Goal: Book appointment/travel/reservation

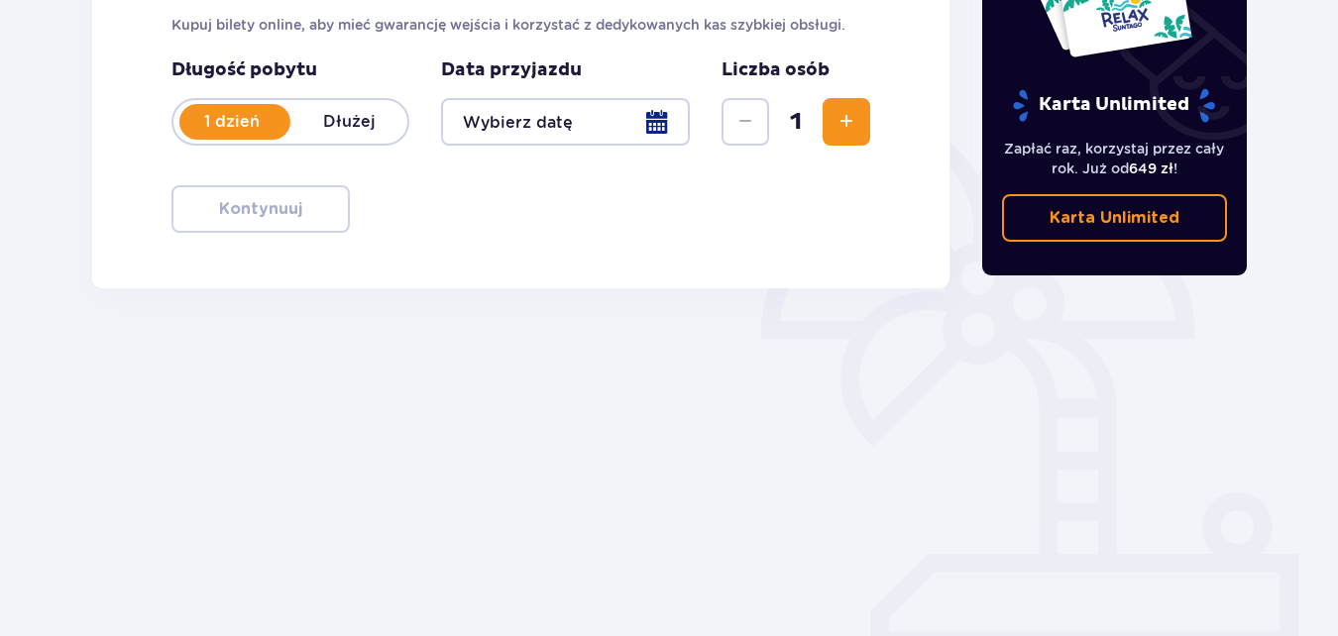
scroll to position [211, 0]
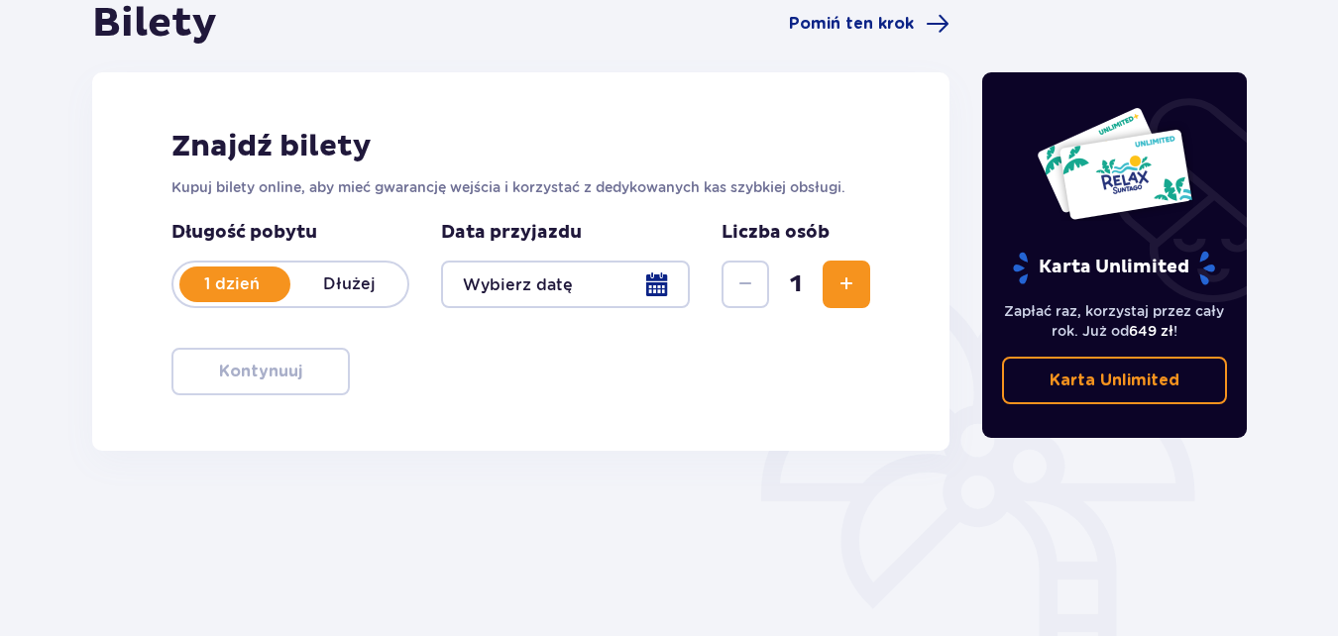
click at [652, 290] on div at bounding box center [565, 285] width 249 height 48
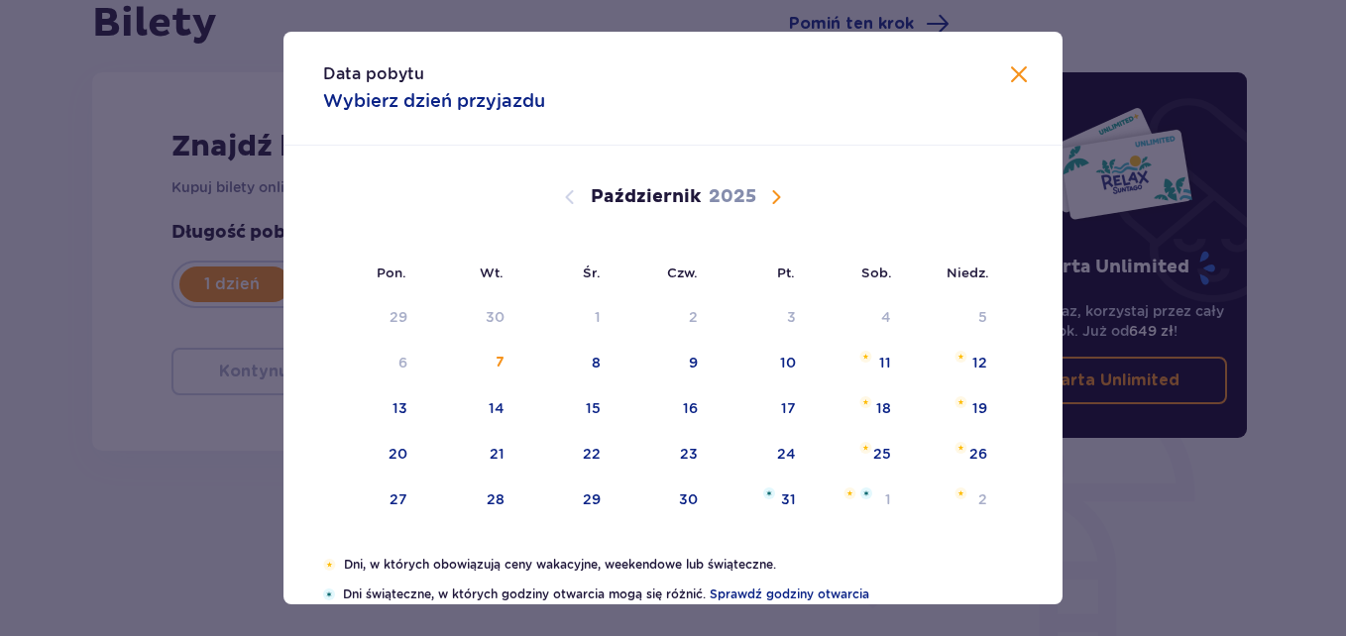
click at [1015, 85] on span "Zamknij" at bounding box center [1019, 75] width 24 height 24
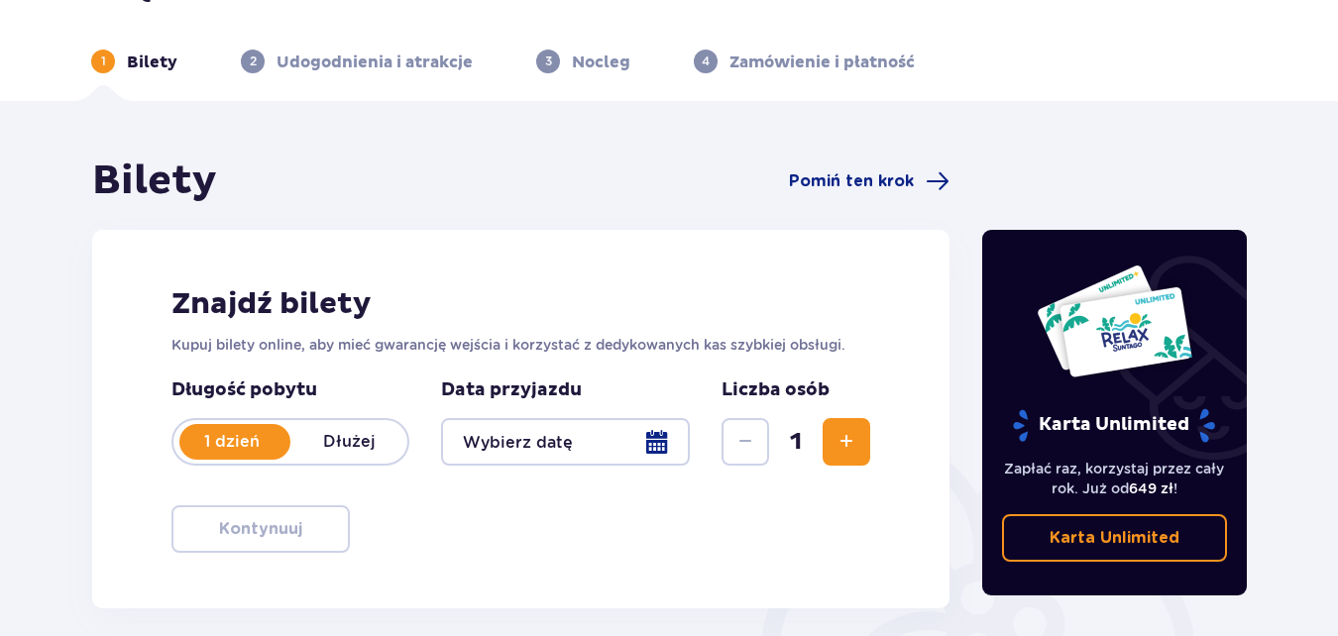
scroll to position [26, 0]
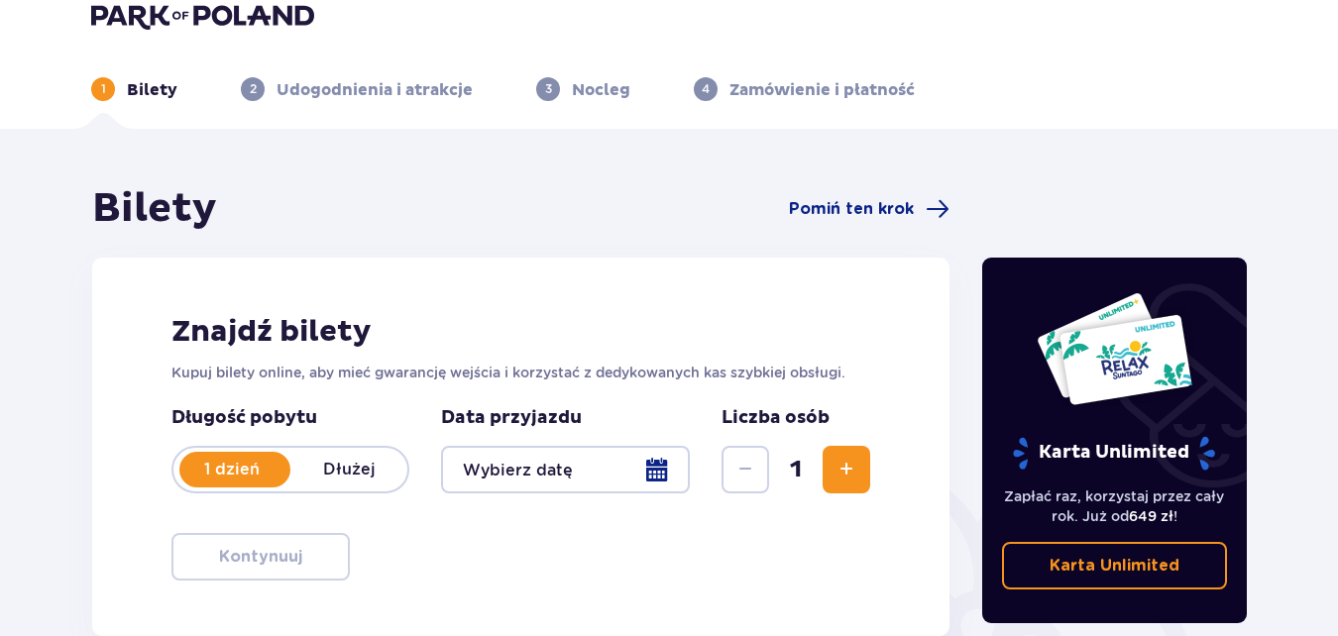
click at [649, 457] on div at bounding box center [565, 470] width 249 height 48
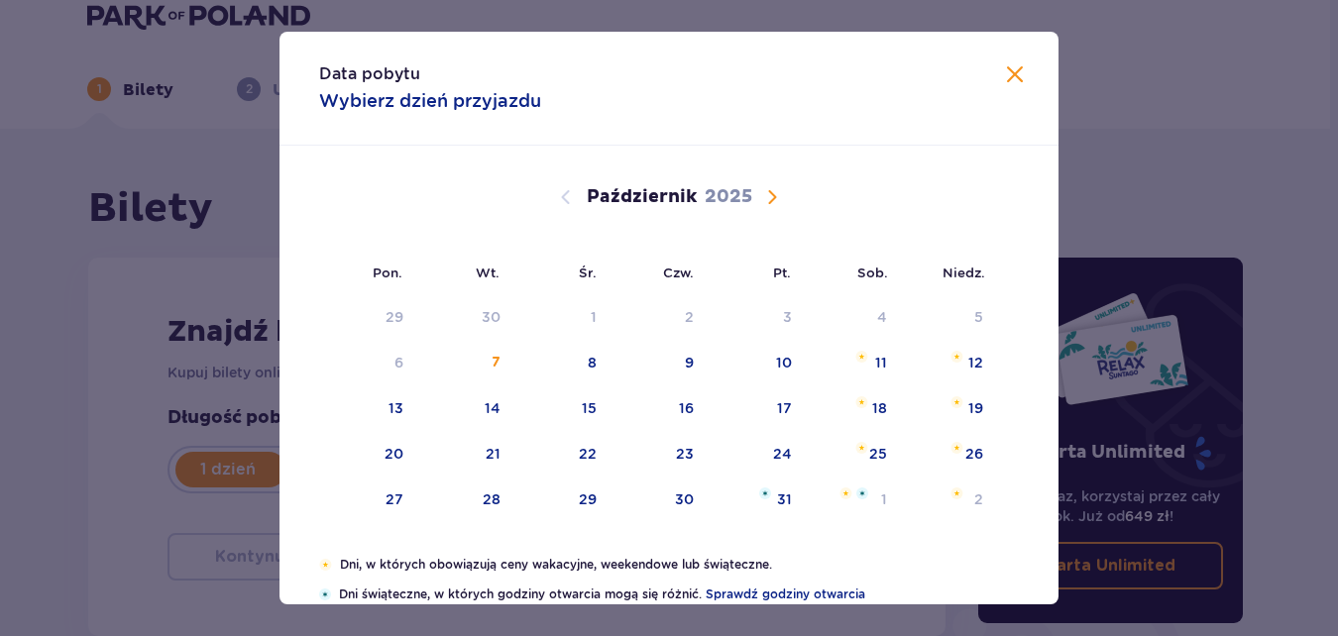
scroll to position [260, 0]
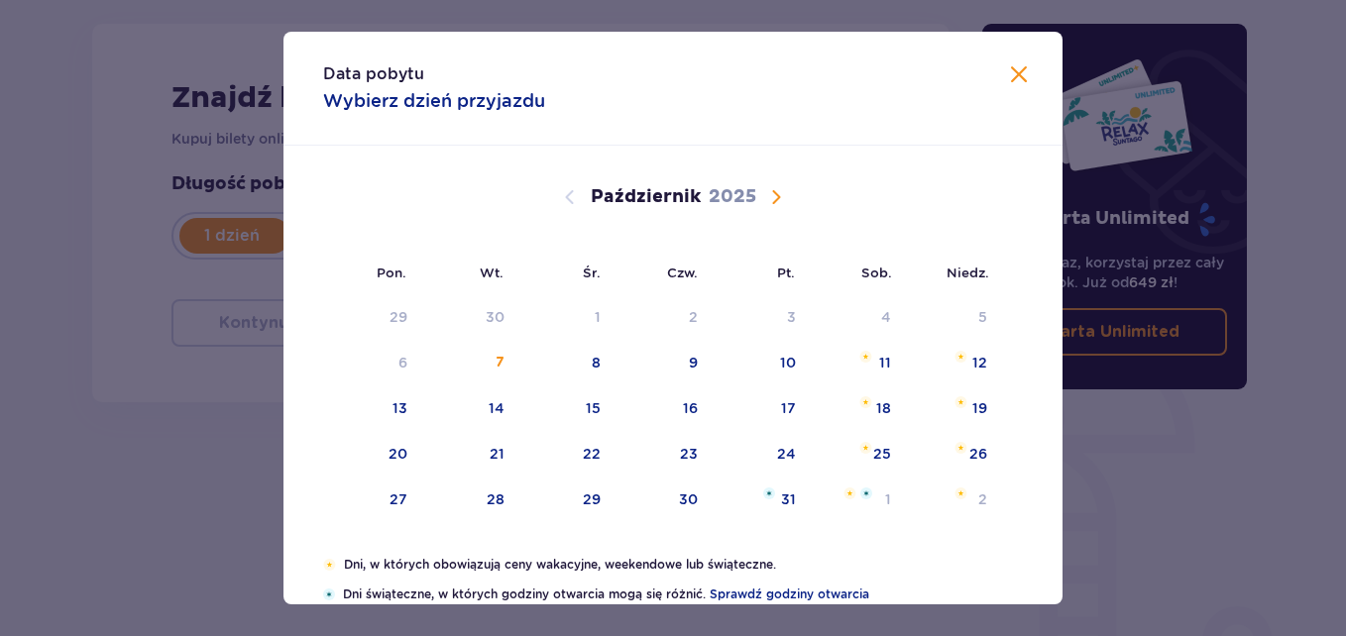
click at [638, 246] on div "[DATE]" at bounding box center [673, 220] width 656 height 149
click at [396, 405] on div "13" at bounding box center [399, 408] width 15 height 20
type input "[DATE]"
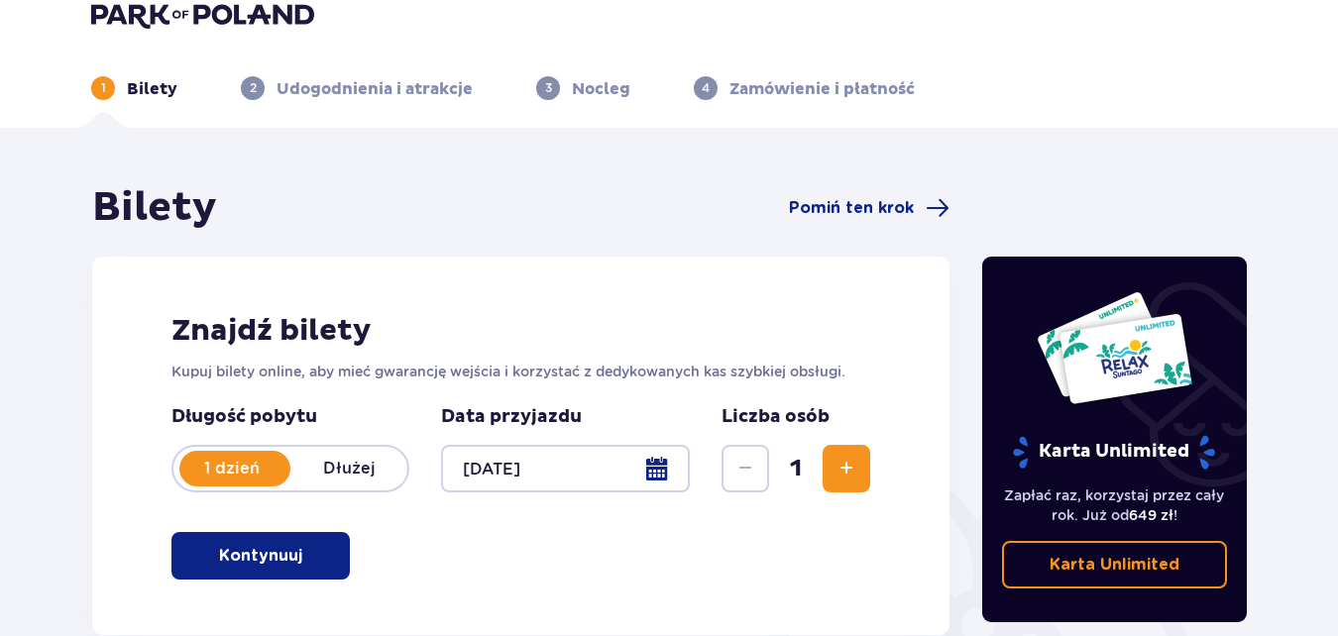
scroll to position [26, 0]
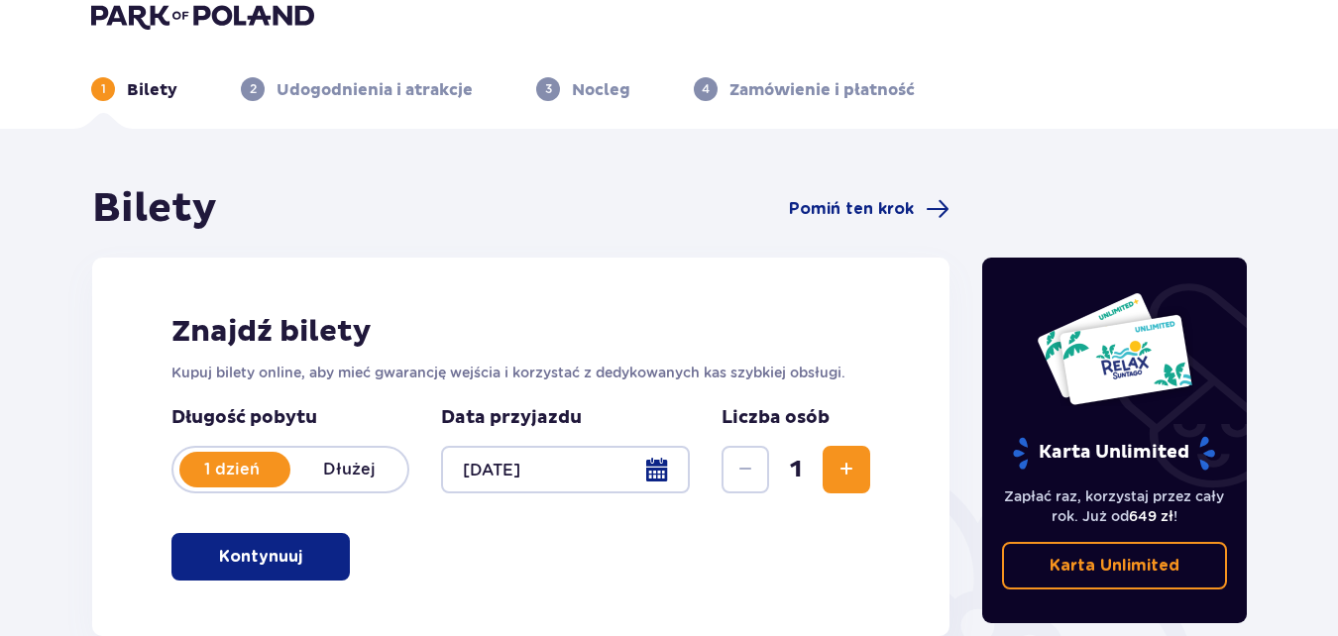
click at [829, 467] on button "Zwiększ" at bounding box center [846, 470] width 48 height 48
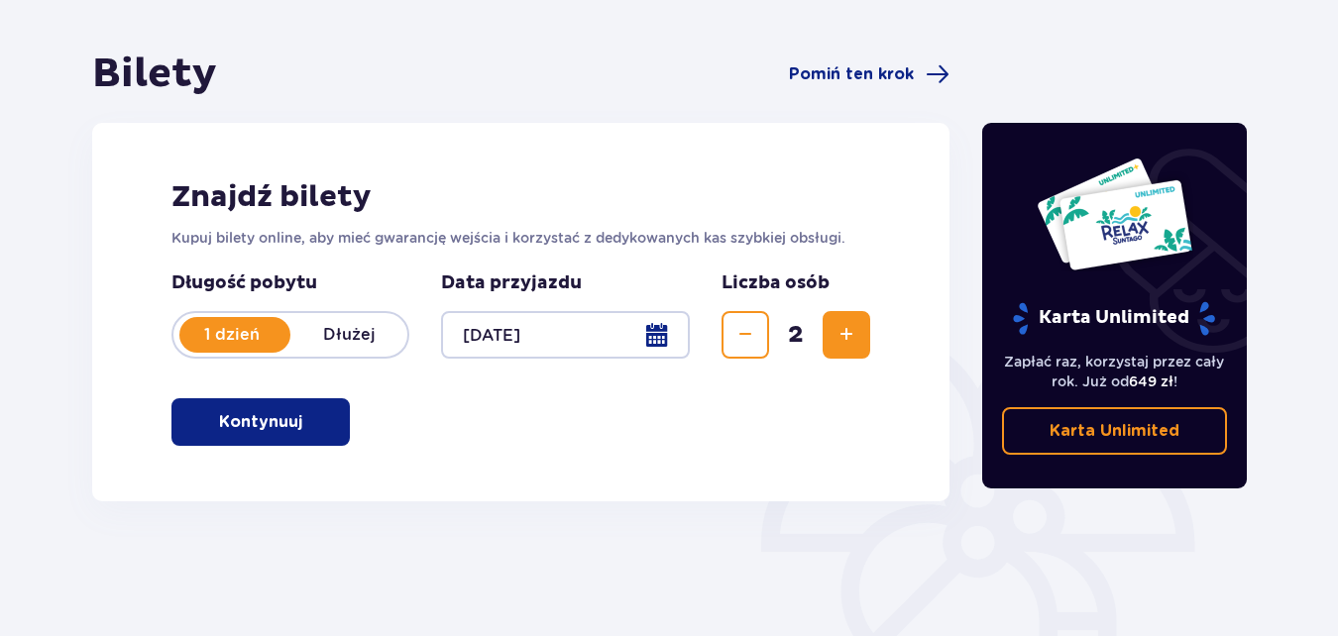
scroll to position [162, 0]
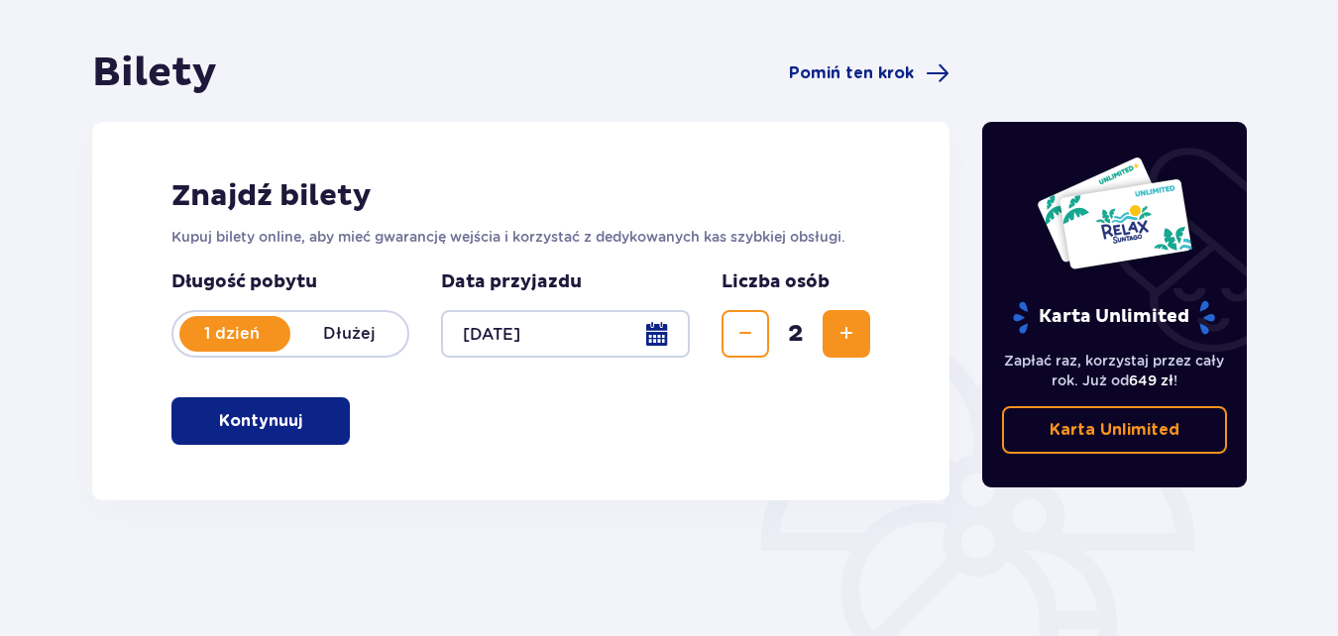
click at [249, 429] on p "Kontynuuj" at bounding box center [260, 421] width 83 height 22
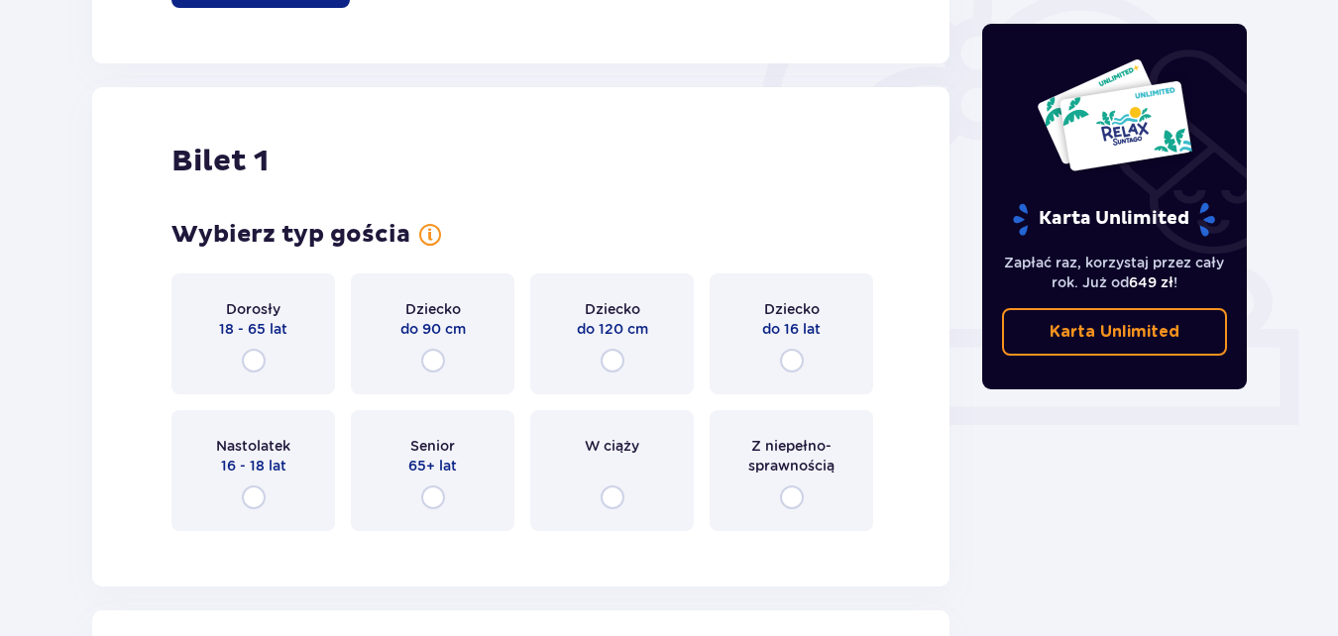
scroll to position [662, 0]
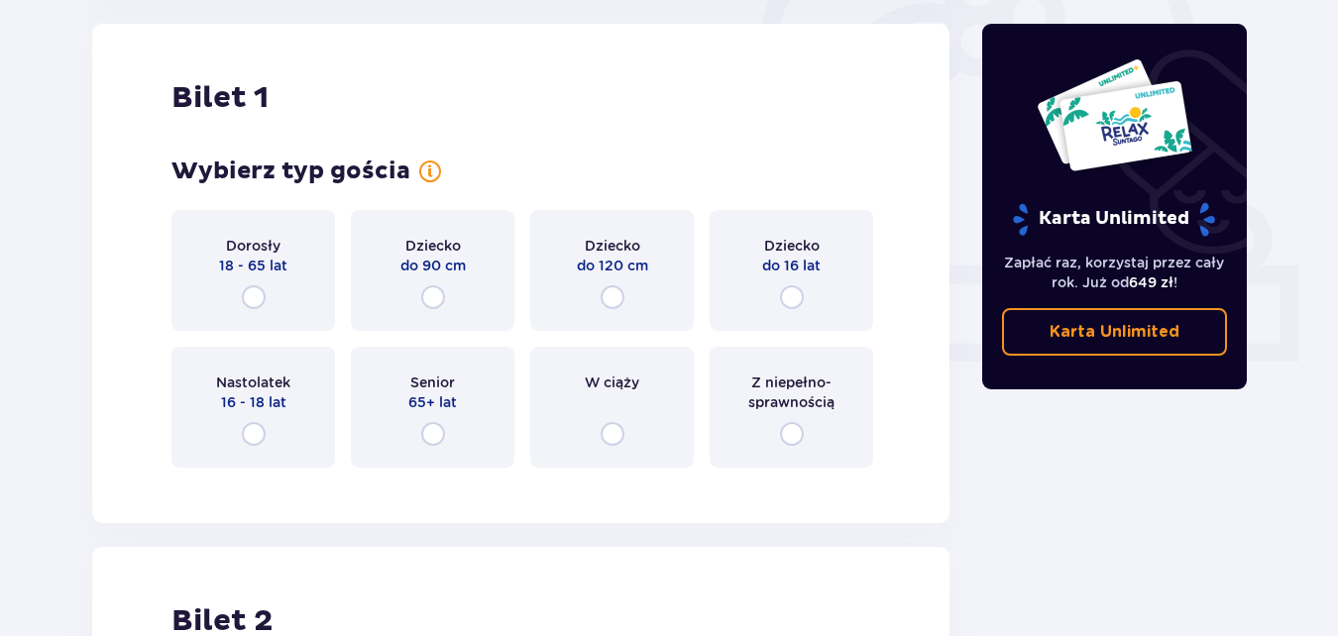
click at [787, 294] on input "radio" at bounding box center [792, 297] width 24 height 24
radio input "true"
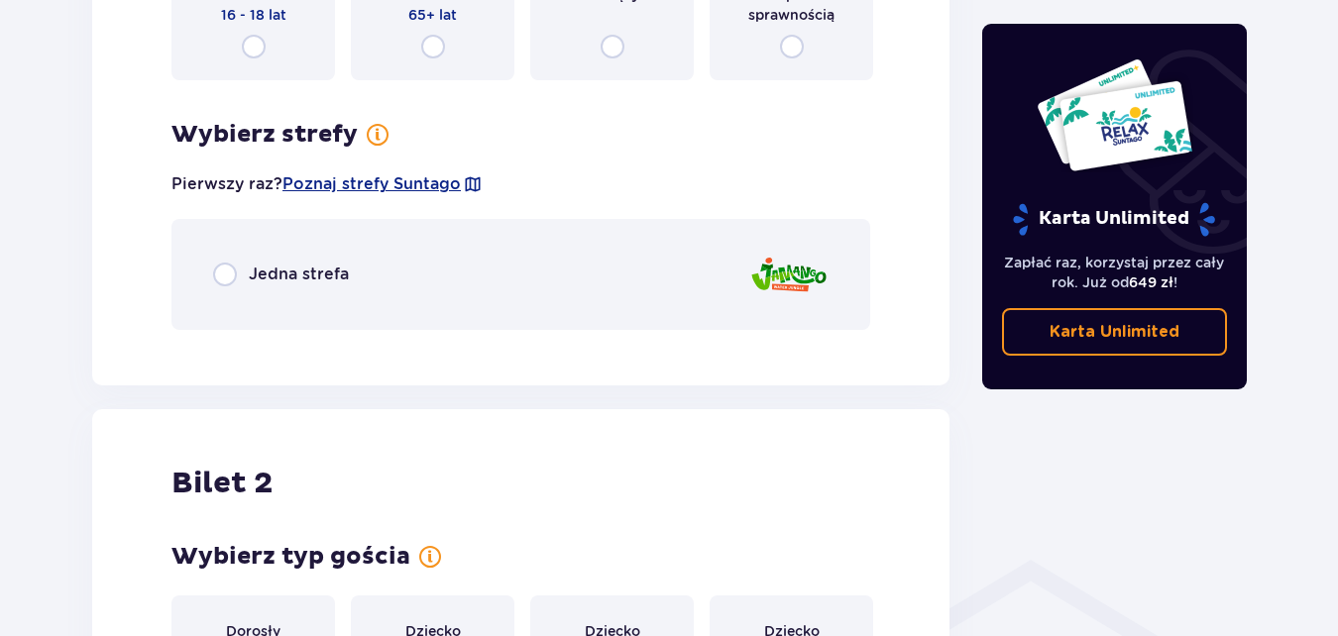
scroll to position [1050, 0]
click at [234, 273] on input "radio" at bounding box center [225, 274] width 24 height 24
radio input "true"
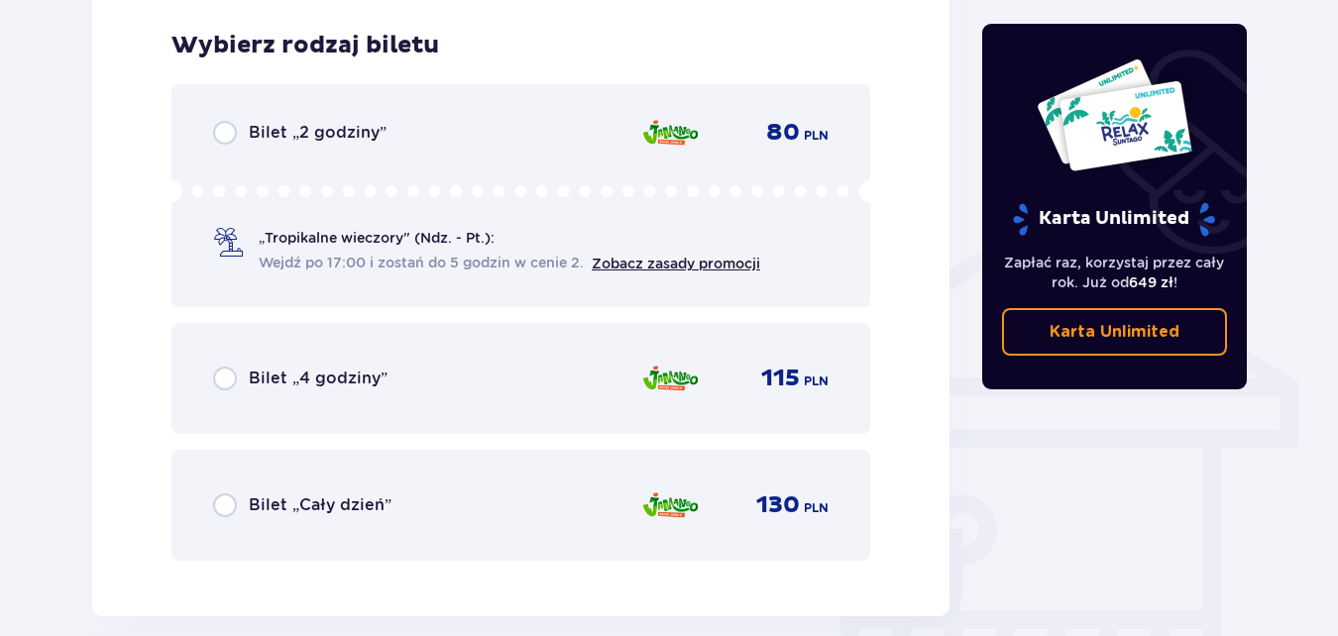
scroll to position [1395, 0]
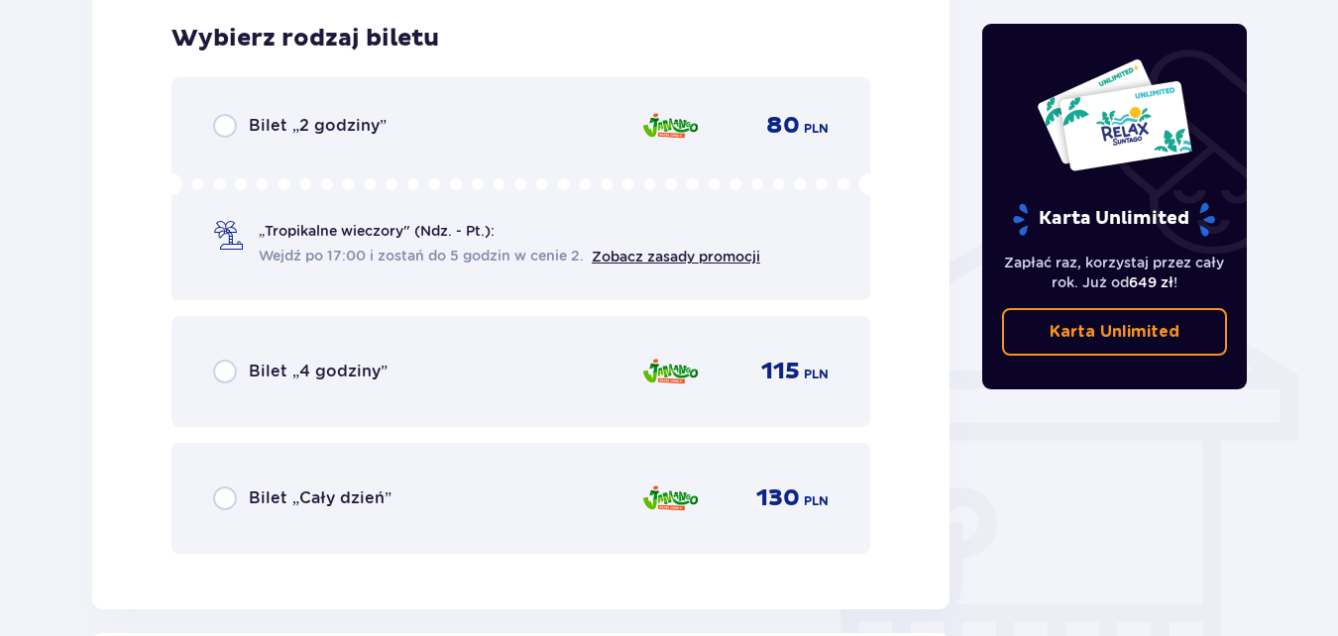
click at [699, 474] on div "Bilet „Cały dzień” 130 PLN" at bounding box center [520, 498] width 699 height 111
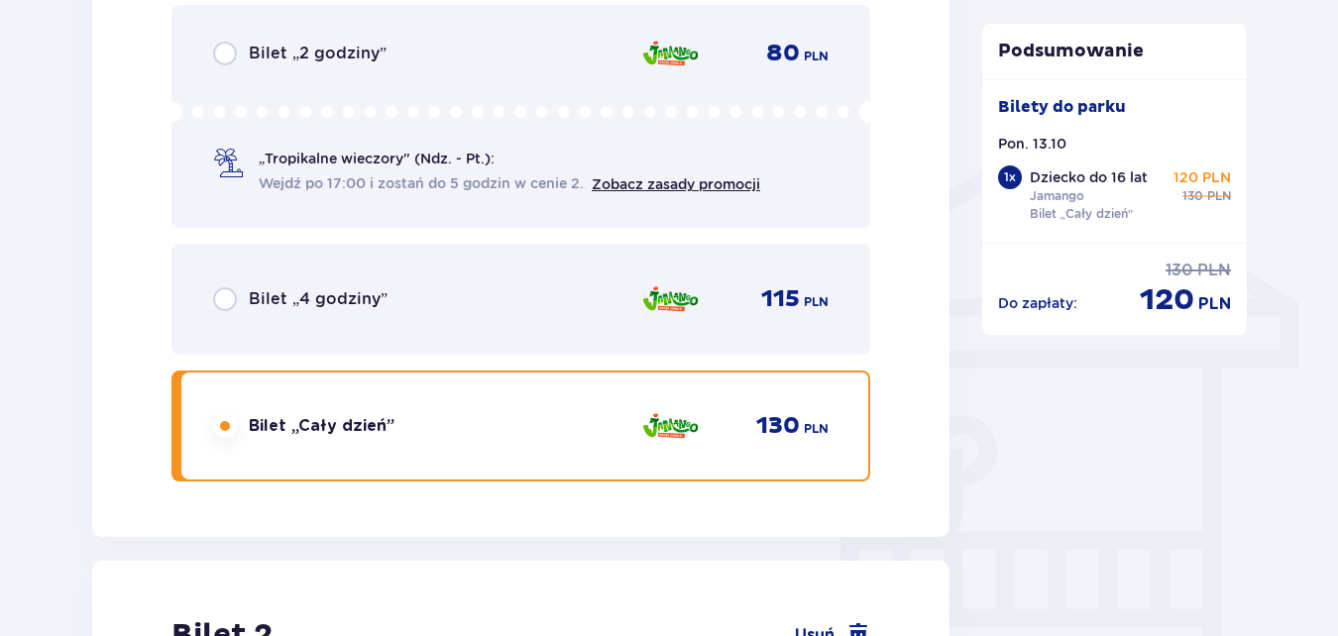
scroll to position [1468, 0]
click at [237, 300] on div "Bilet „4 godziny”" at bounding box center [300, 298] width 174 height 24
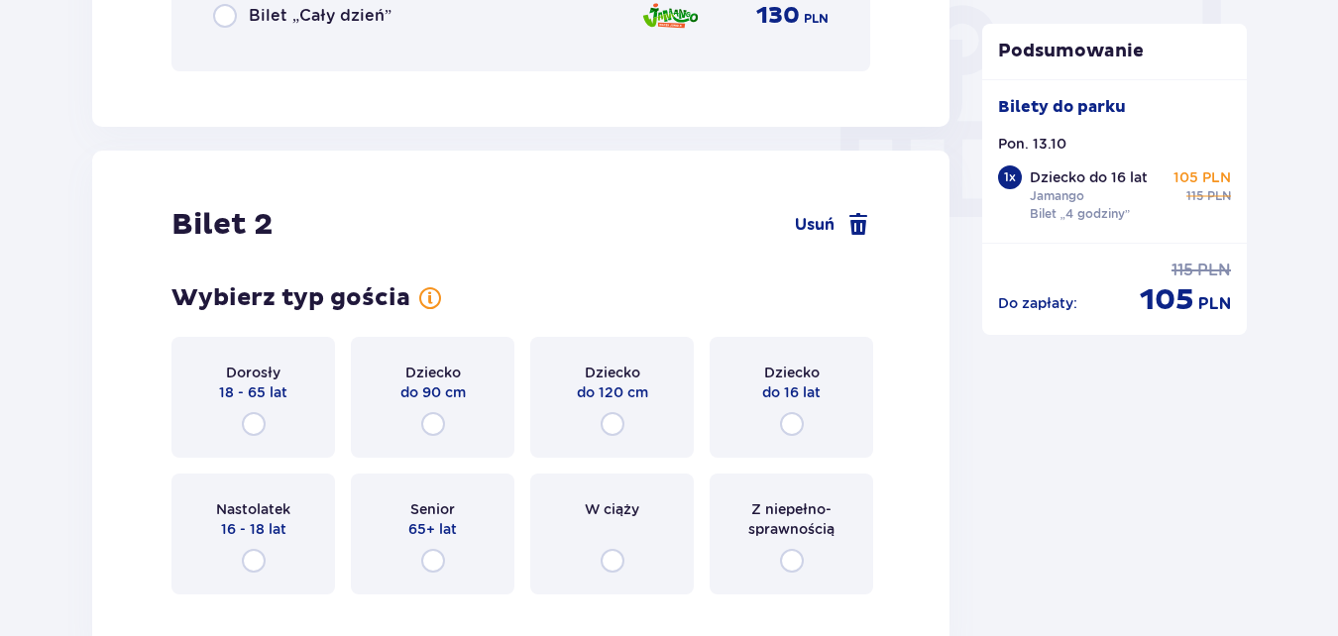
scroll to position [2004, 0]
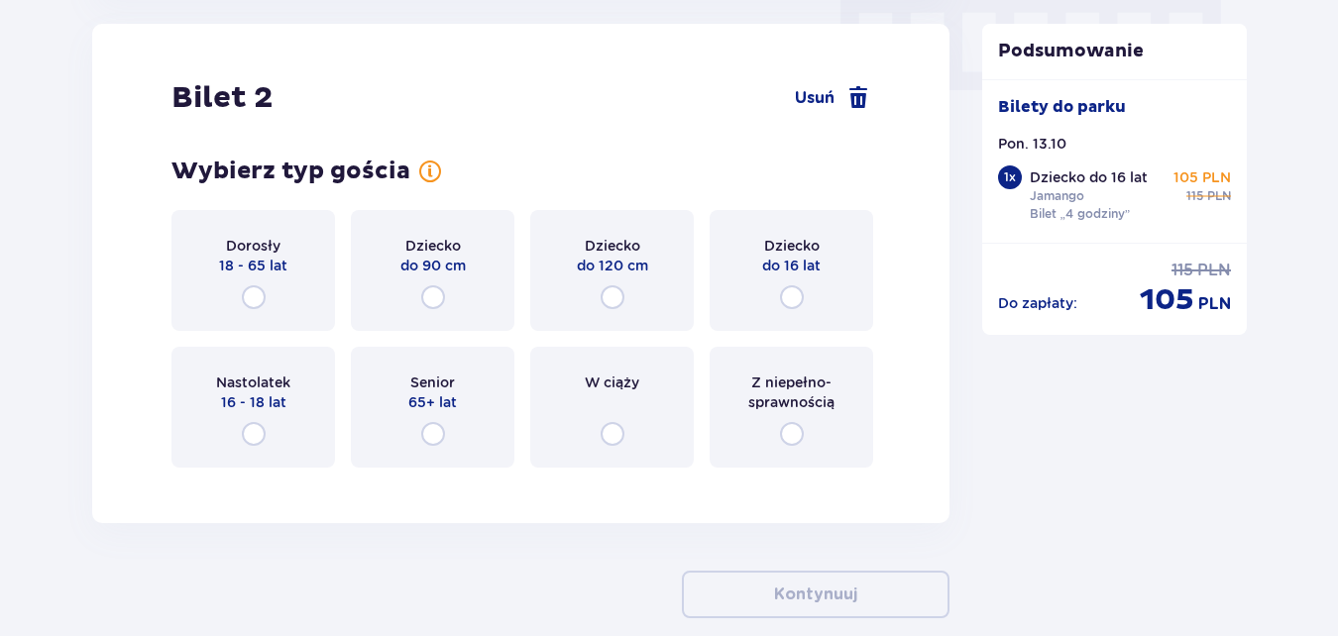
click at [252, 297] on input "radio" at bounding box center [254, 297] width 24 height 24
radio input "true"
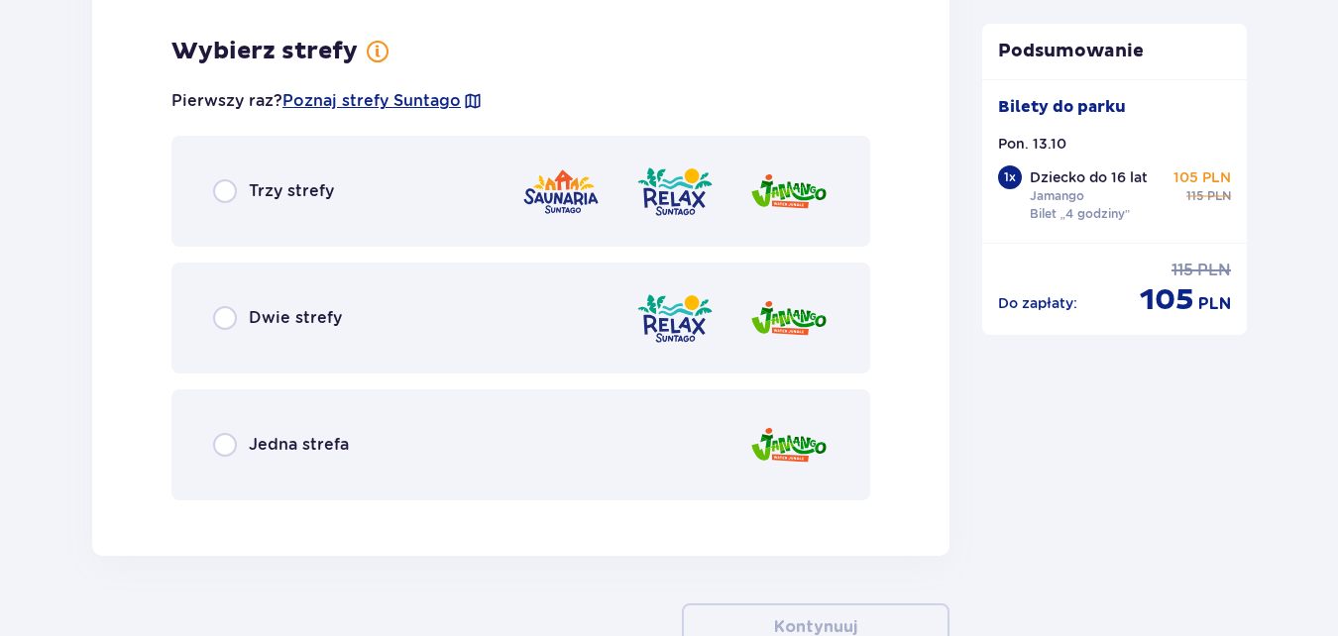
scroll to position [2488, 0]
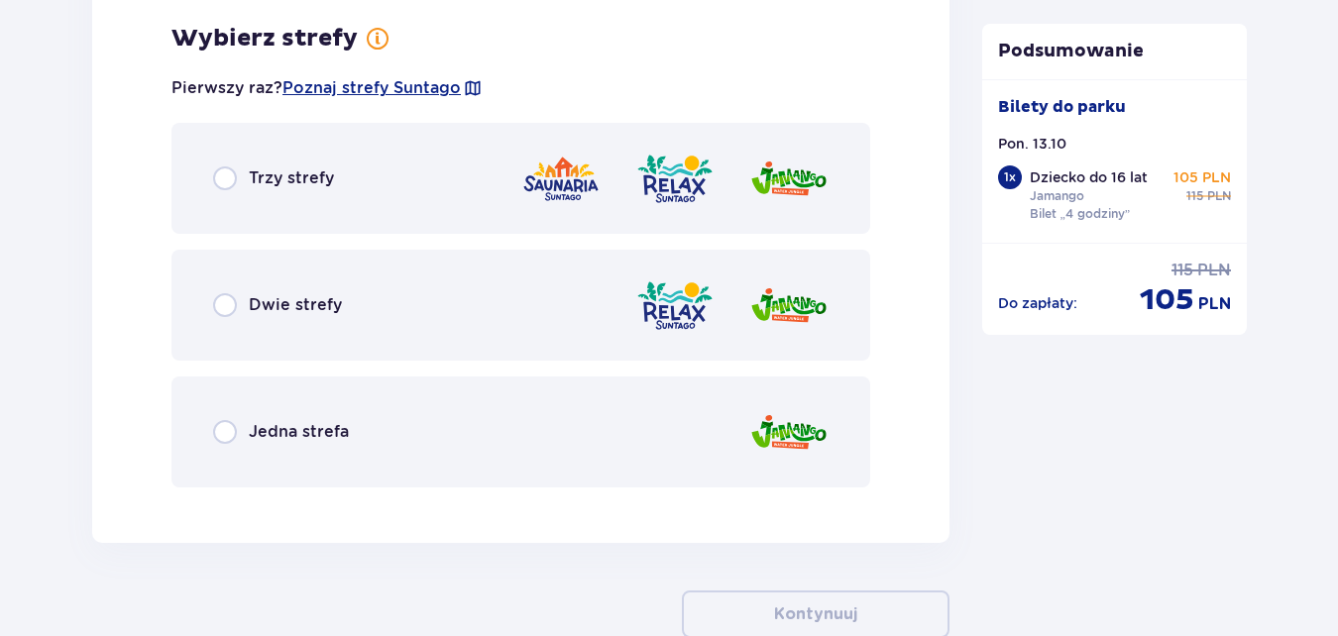
click at [225, 426] on input "radio" at bounding box center [225, 432] width 24 height 24
radio input "true"
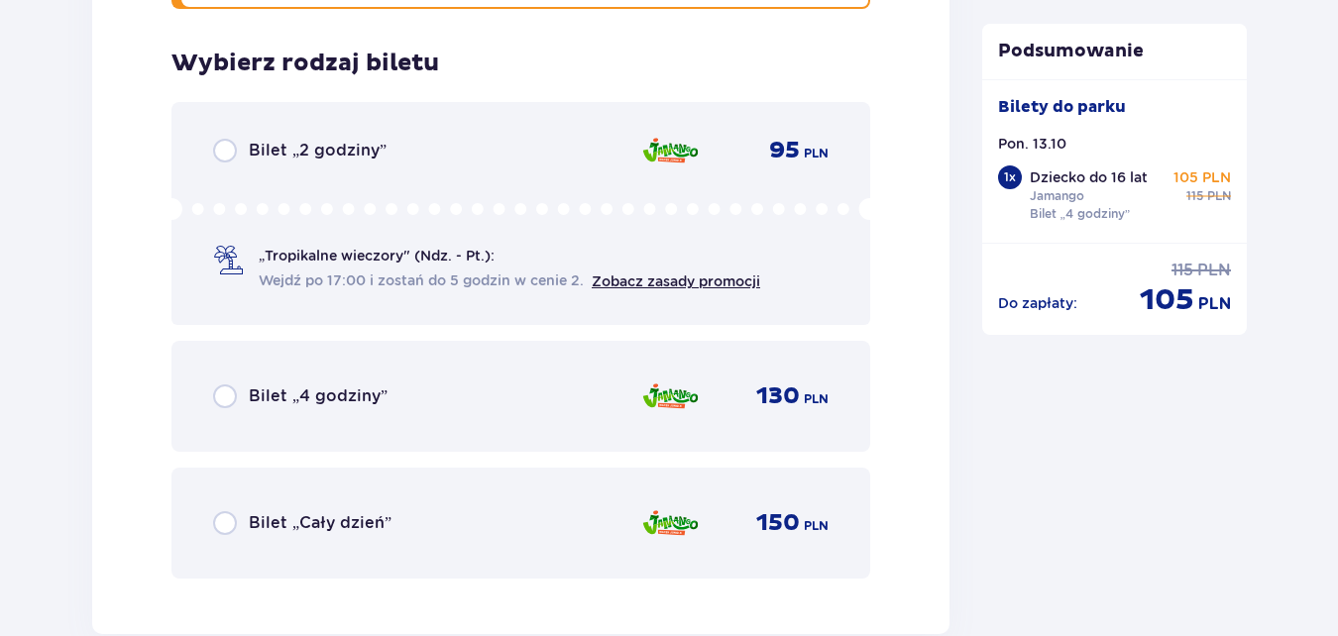
scroll to position [2991, 0]
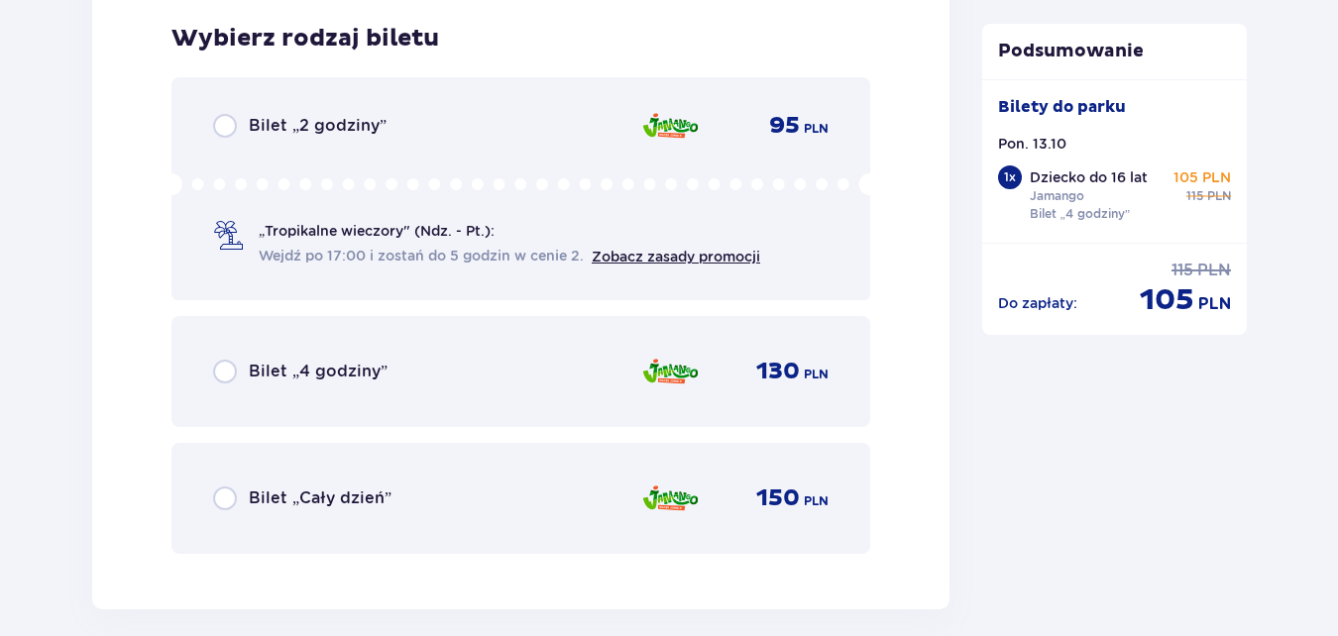
click at [233, 377] on input "radio" at bounding box center [225, 372] width 24 height 24
radio input "true"
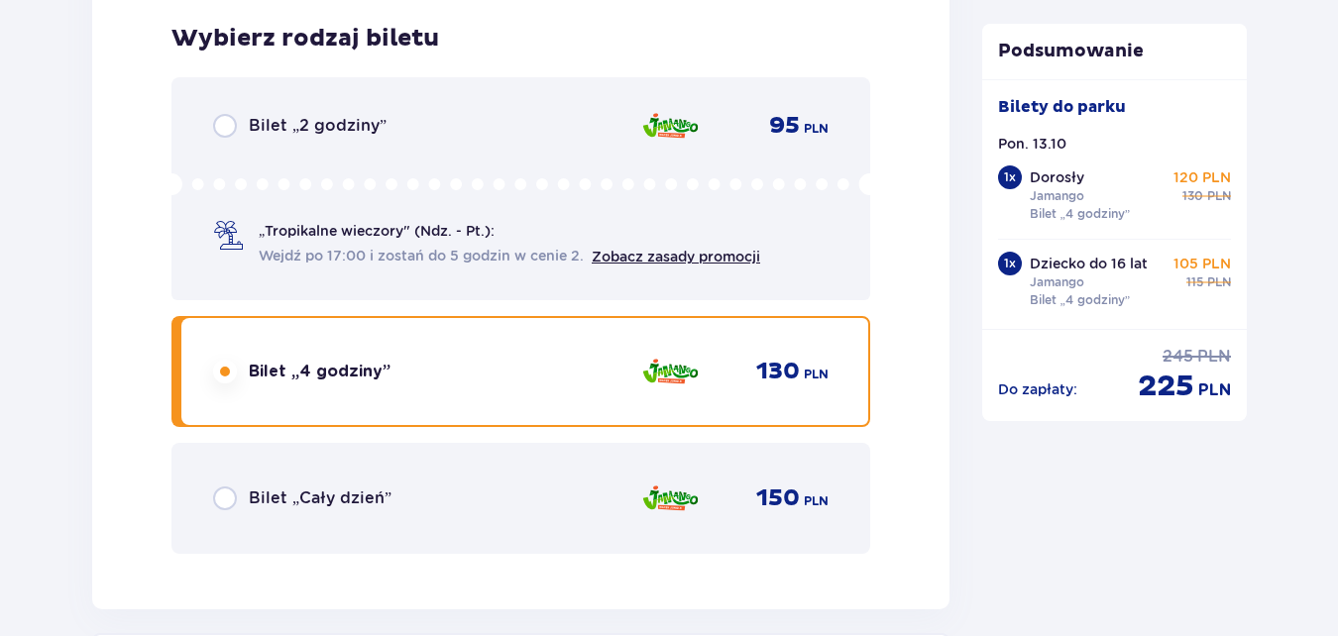
click at [220, 376] on input "radio" at bounding box center [225, 372] width 24 height 24
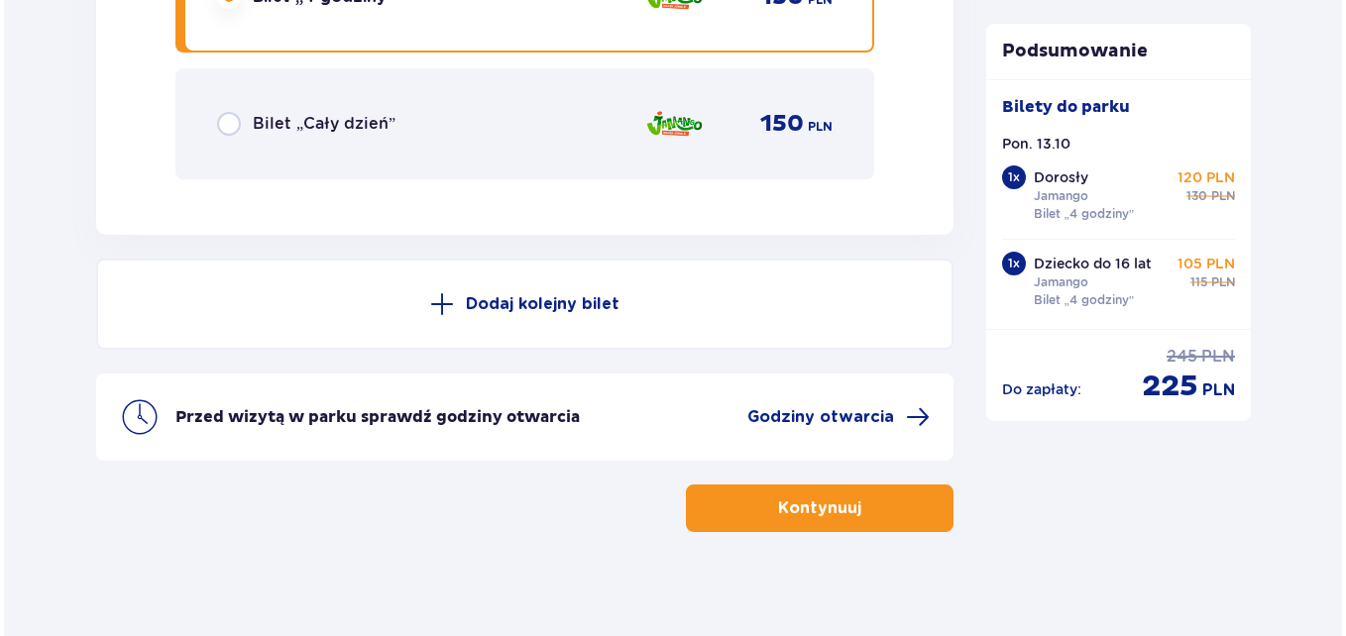
scroll to position [3381, 0]
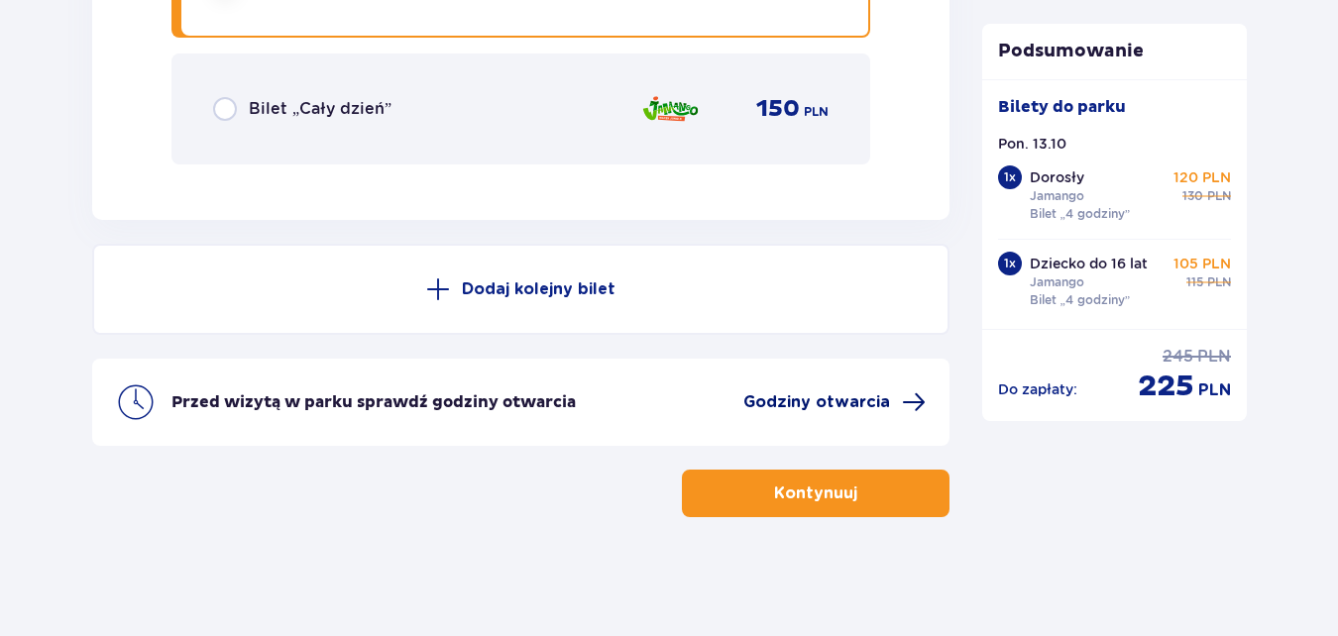
click at [919, 403] on span at bounding box center [914, 402] width 24 height 24
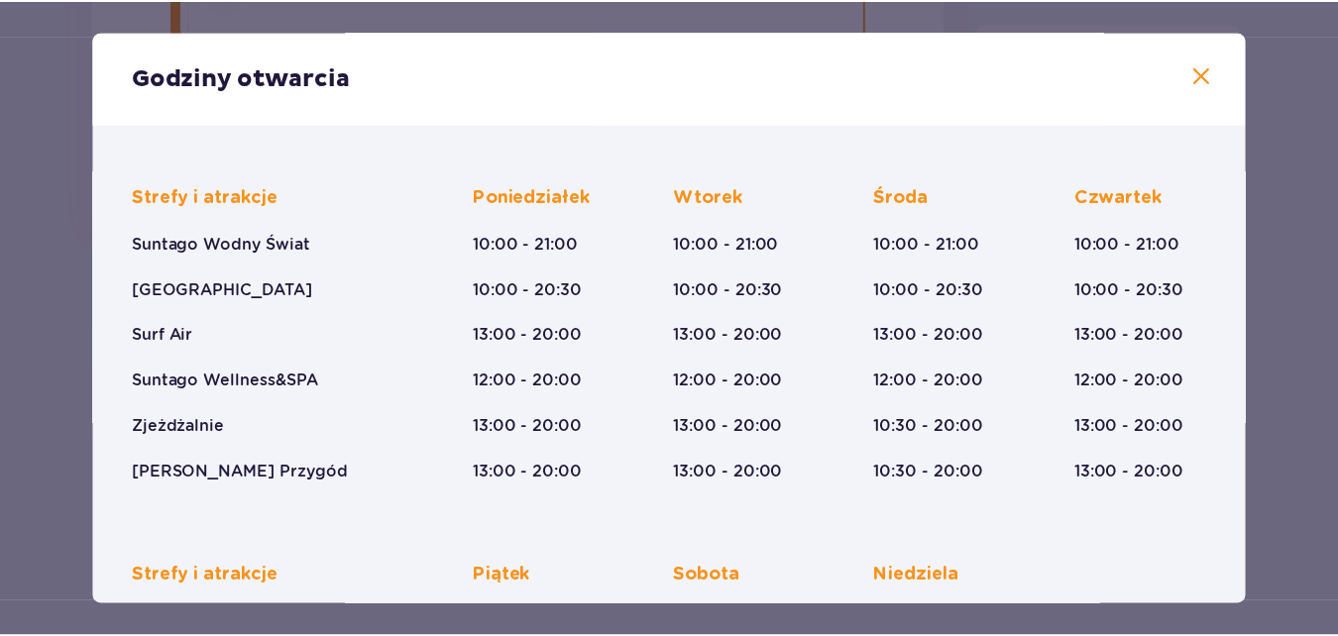
scroll to position [114, 0]
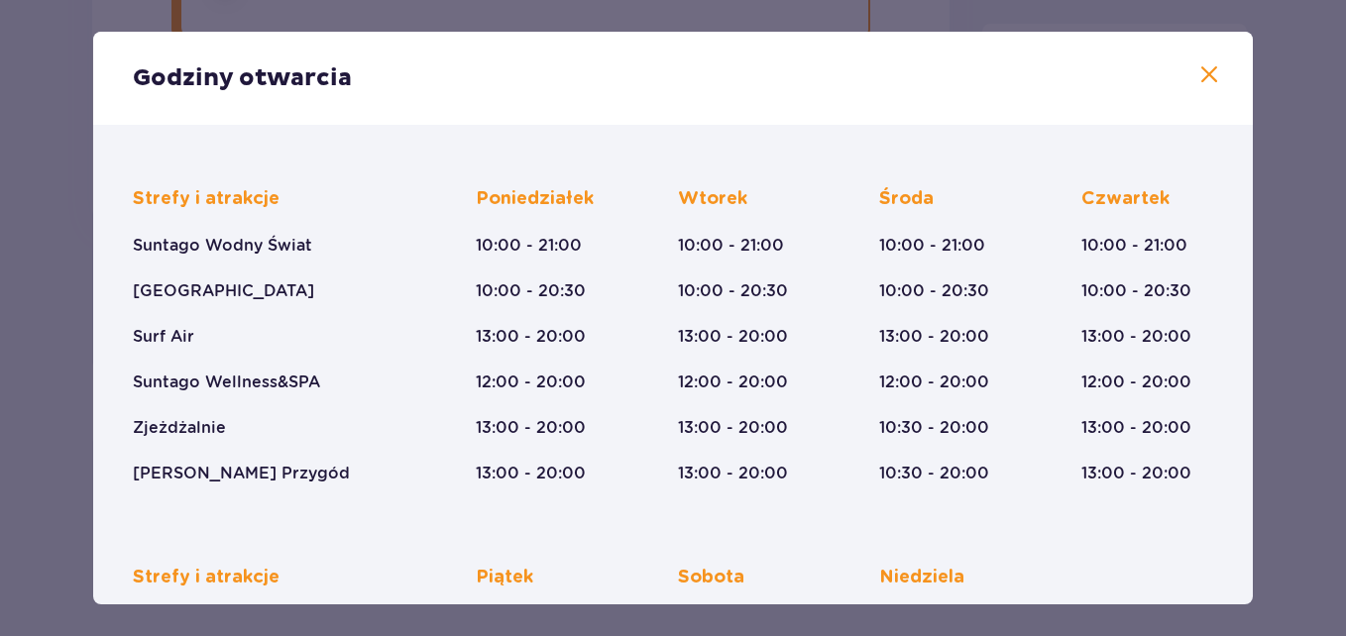
click at [1201, 67] on span at bounding box center [1209, 75] width 24 height 24
